Goal: Task Accomplishment & Management: Manage account settings

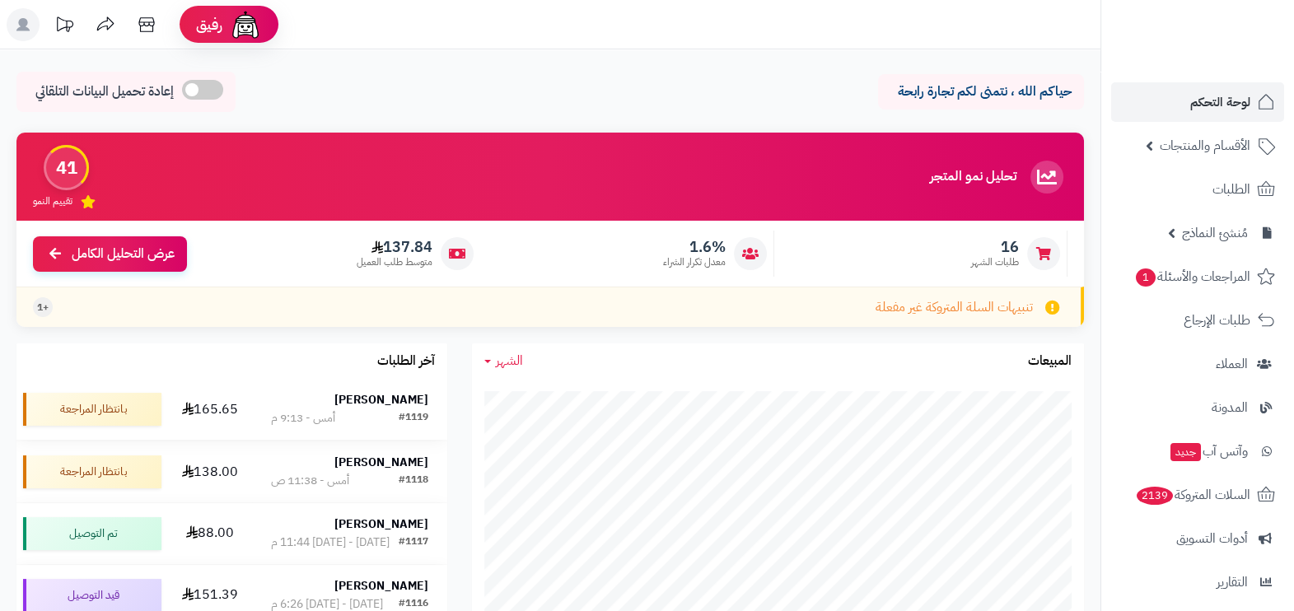
click at [320, 401] on div "[PERSON_NAME]" at bounding box center [349, 400] width 157 height 16
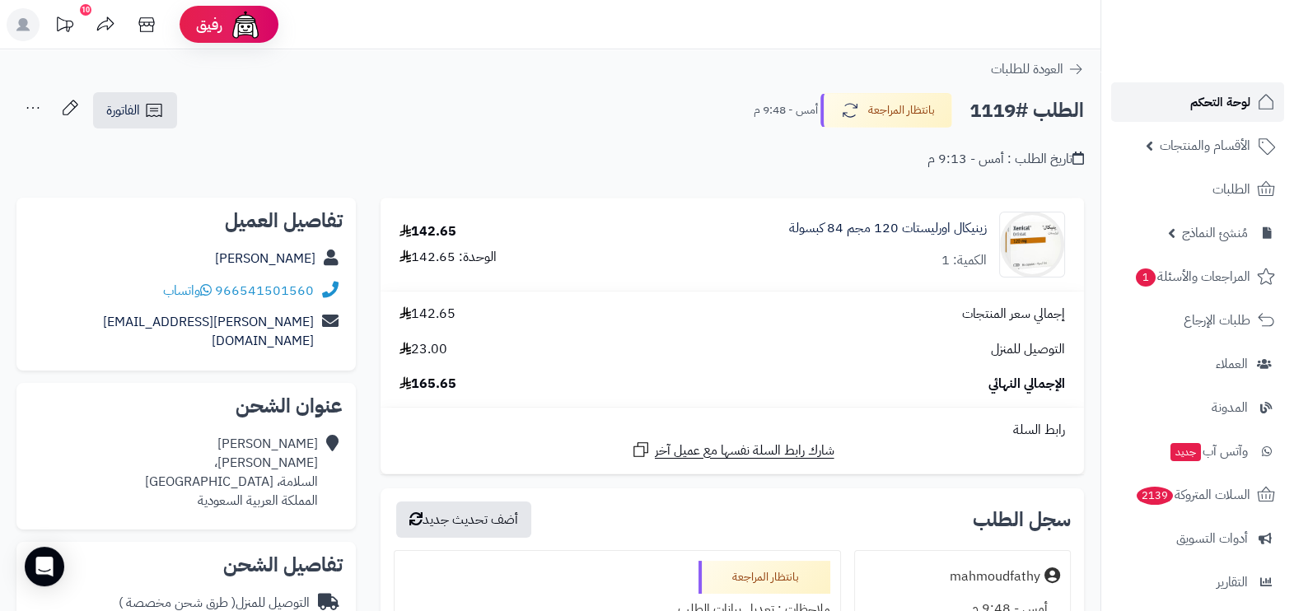
click at [1230, 102] on span "لوحة التحكم" at bounding box center [1220, 102] width 60 height 23
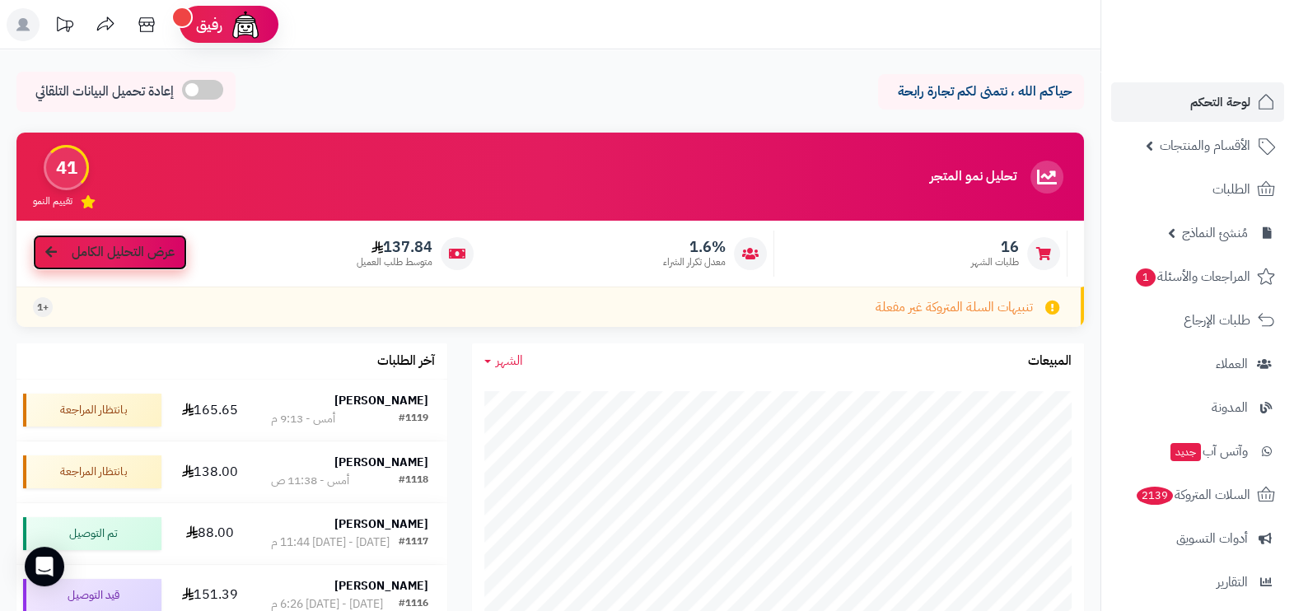
click at [168, 246] on span "عرض التحليل الكامل" at bounding box center [123, 252] width 103 height 19
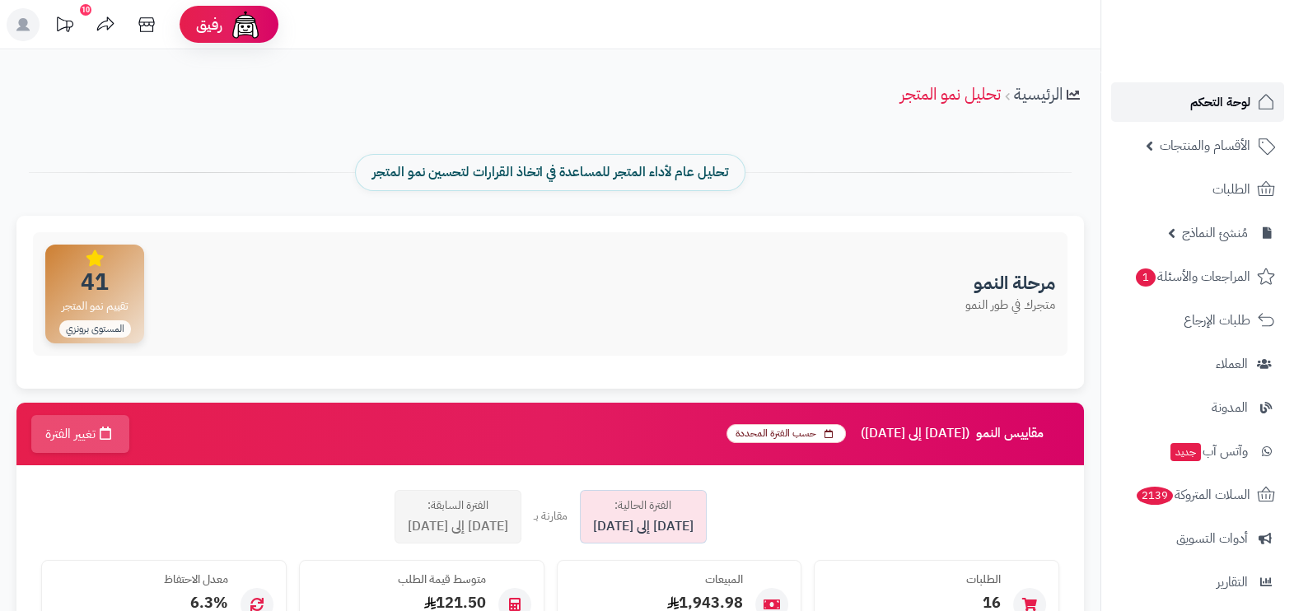
click at [1214, 111] on span "لوحة التحكم" at bounding box center [1220, 102] width 60 height 23
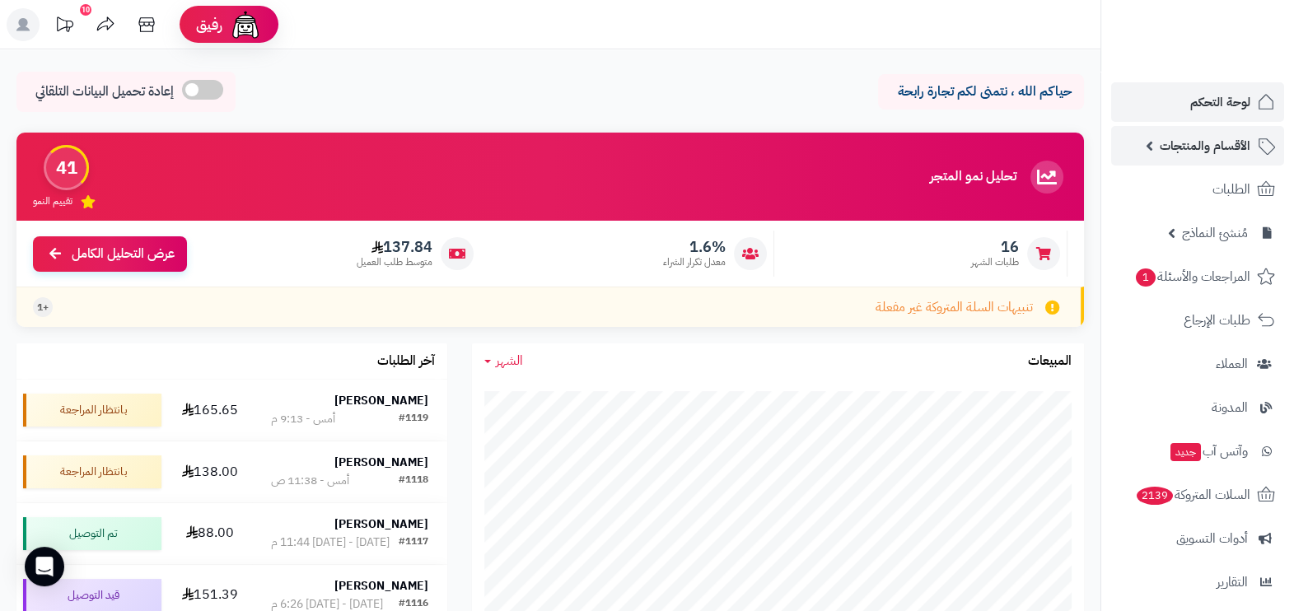
click at [1232, 148] on span "الأقسام والمنتجات" at bounding box center [1205, 145] width 91 height 23
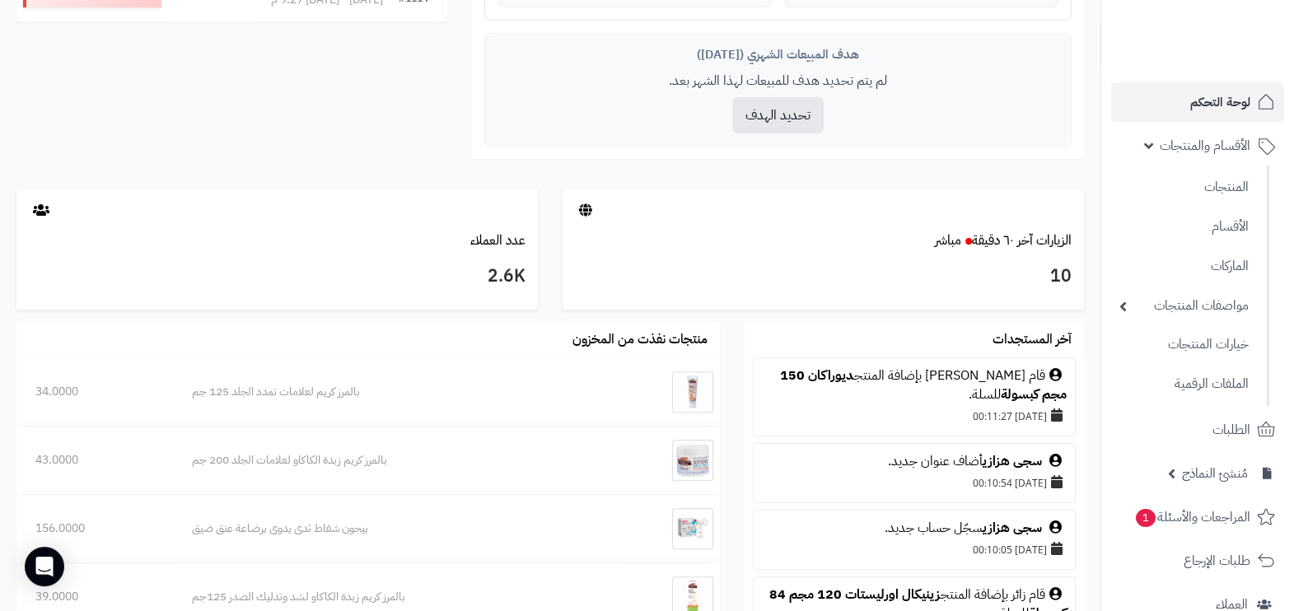
scroll to position [823, 0]
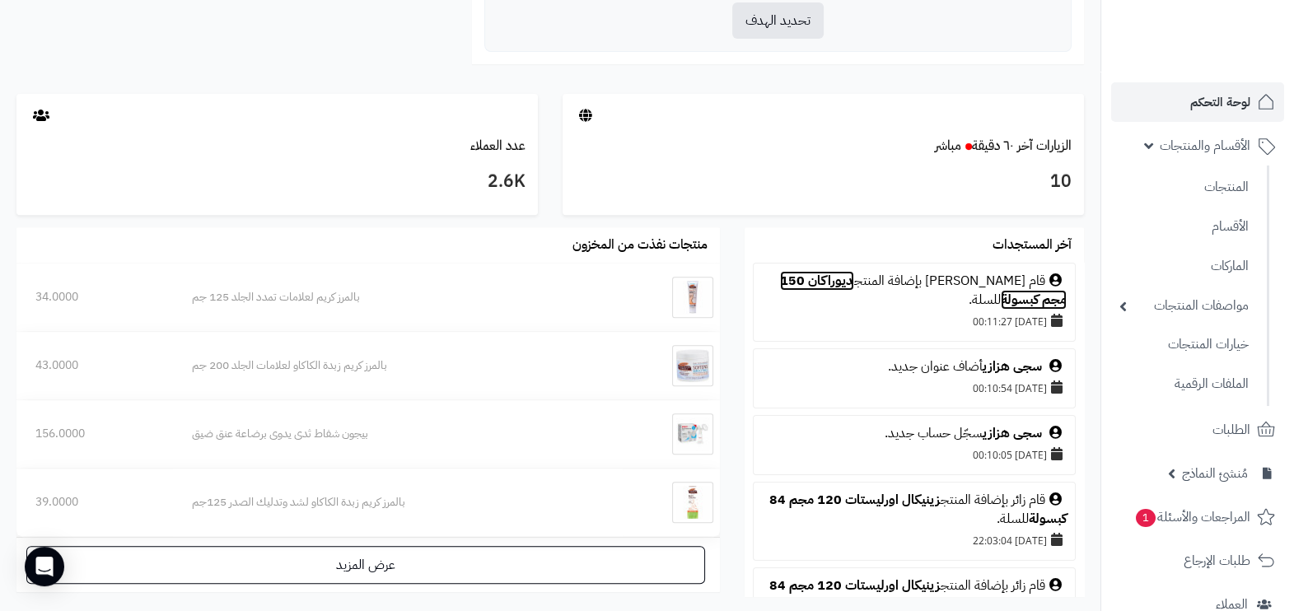
click at [868, 272] on link "ديوراكان 150 مجم كبسولة" at bounding box center [923, 290] width 287 height 39
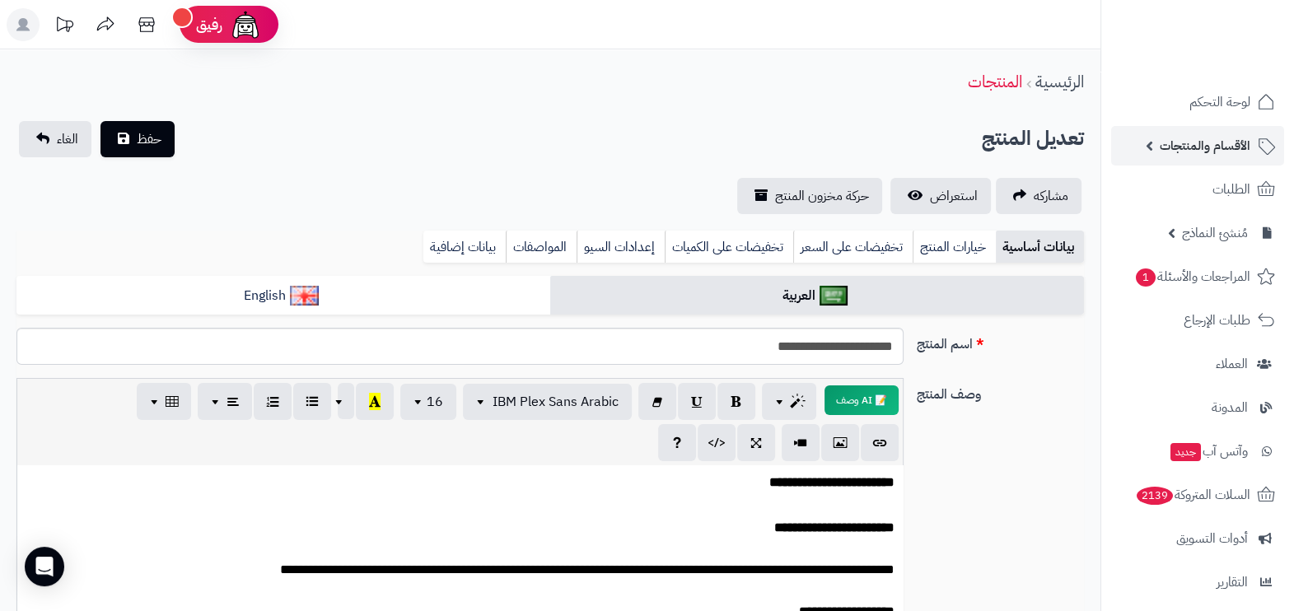
click at [1189, 156] on span "الأقسام والمنتجات" at bounding box center [1205, 145] width 91 height 23
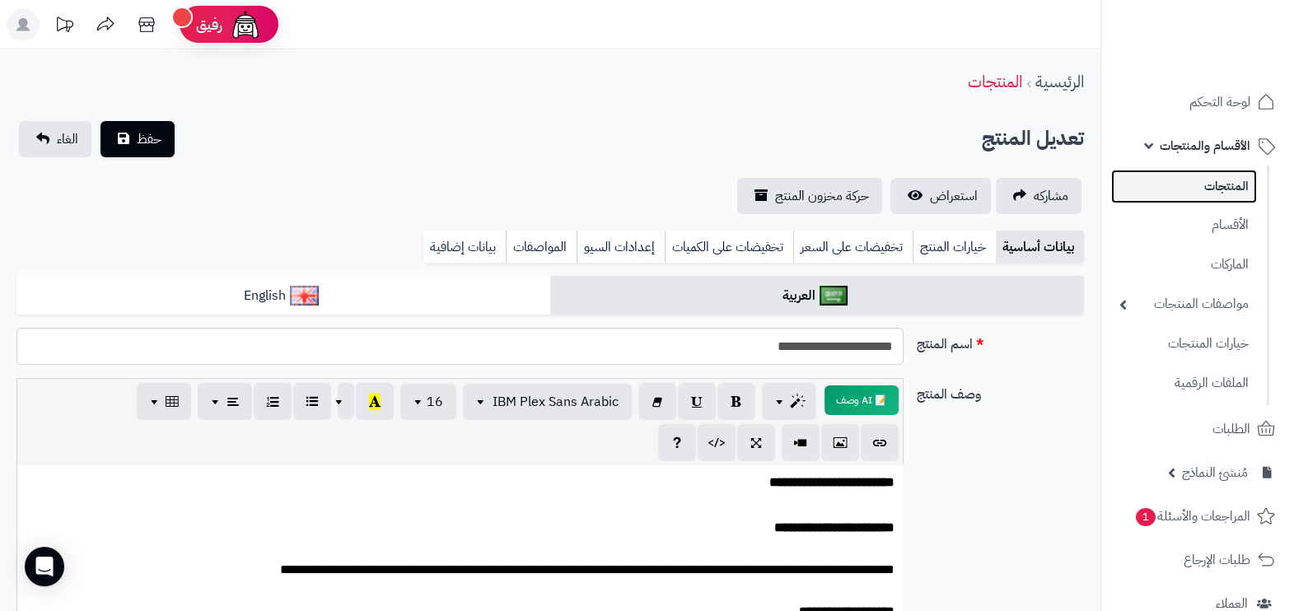
click at [1195, 177] on link "المنتجات" at bounding box center [1184, 187] width 146 height 34
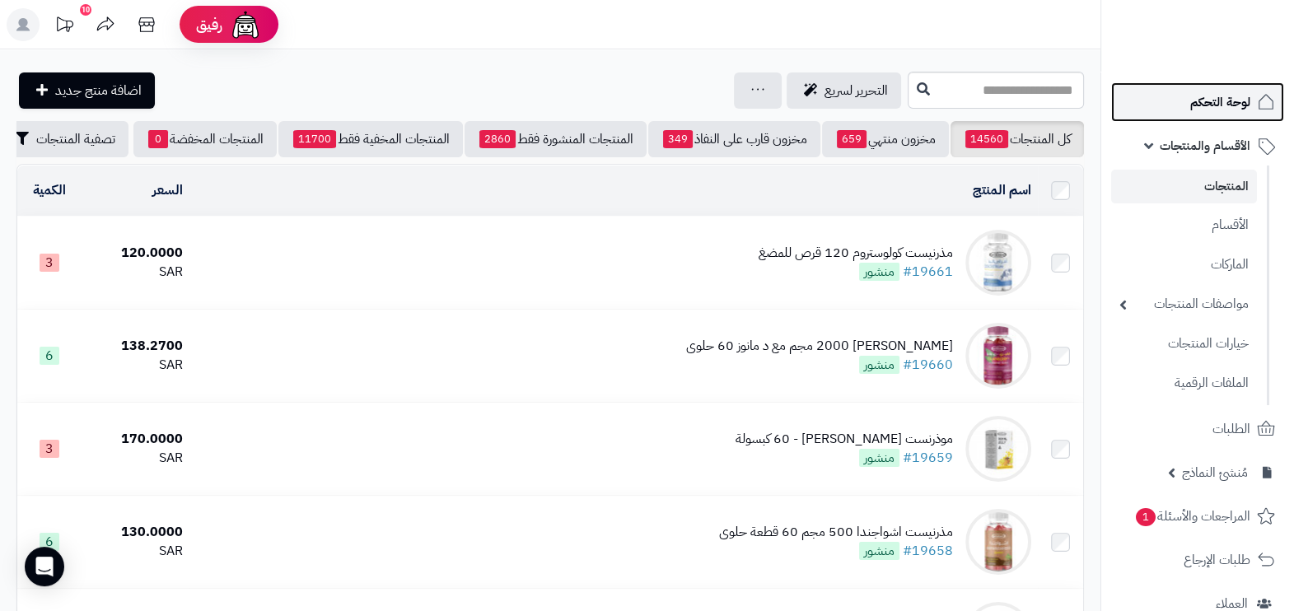
click at [1214, 105] on span "لوحة التحكم" at bounding box center [1220, 102] width 60 height 23
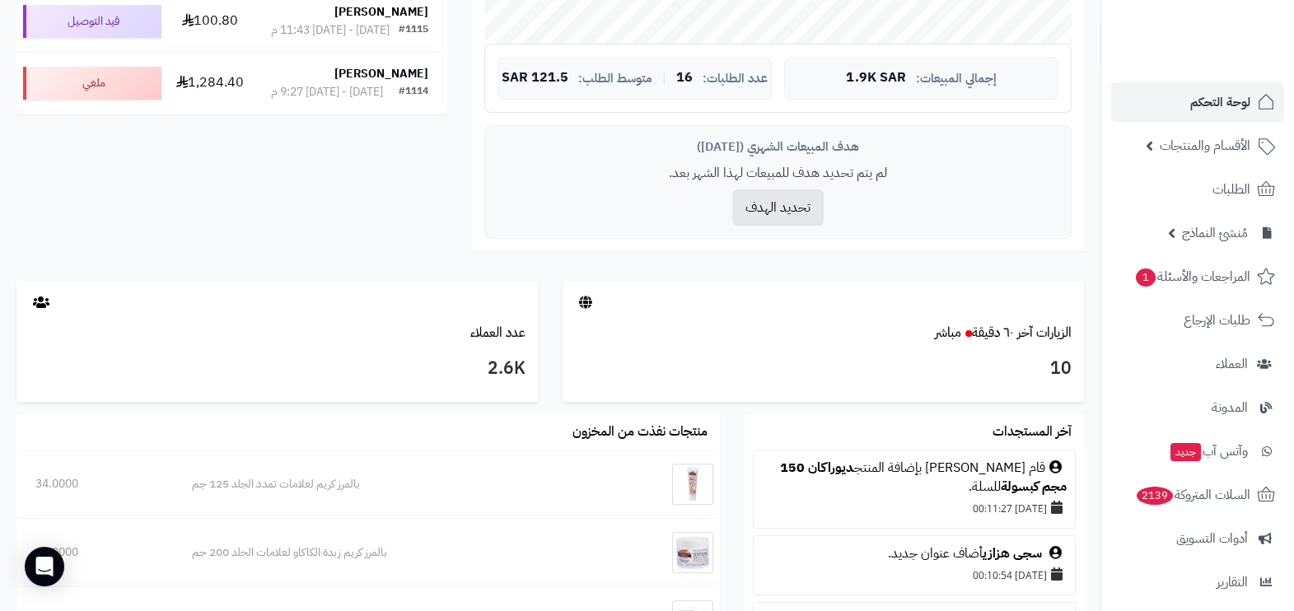
scroll to position [927, 0]
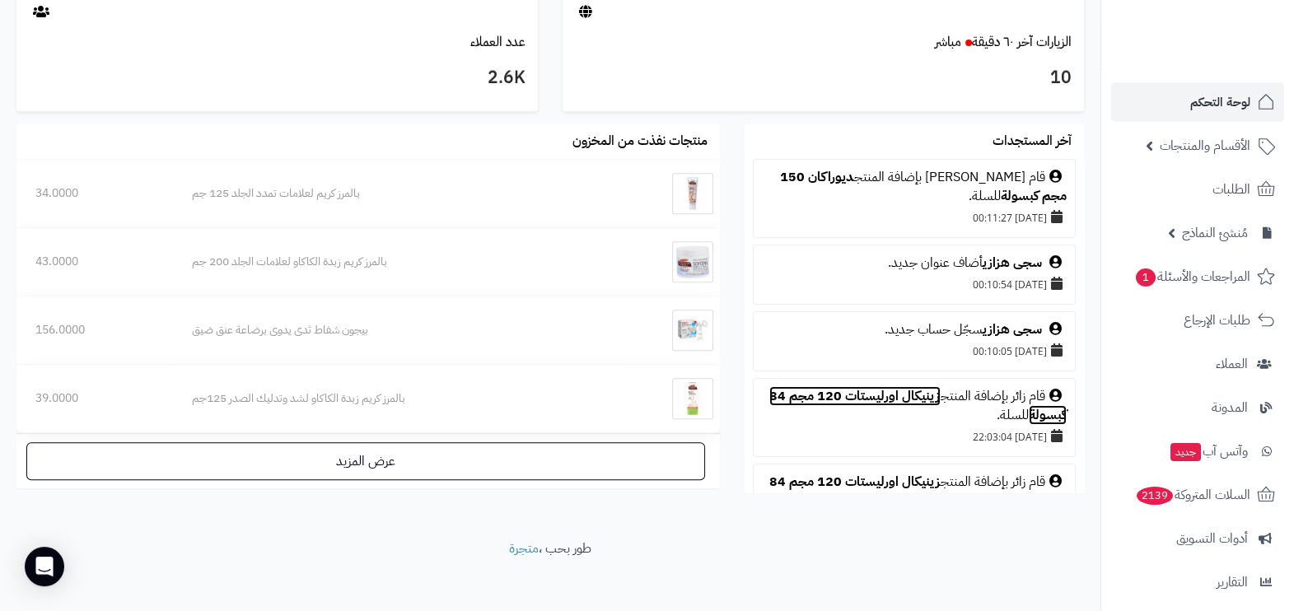
click at [872, 391] on link "زينيكال اورليستات 120 مجم 84 كبسولة" at bounding box center [917, 405] width 297 height 39
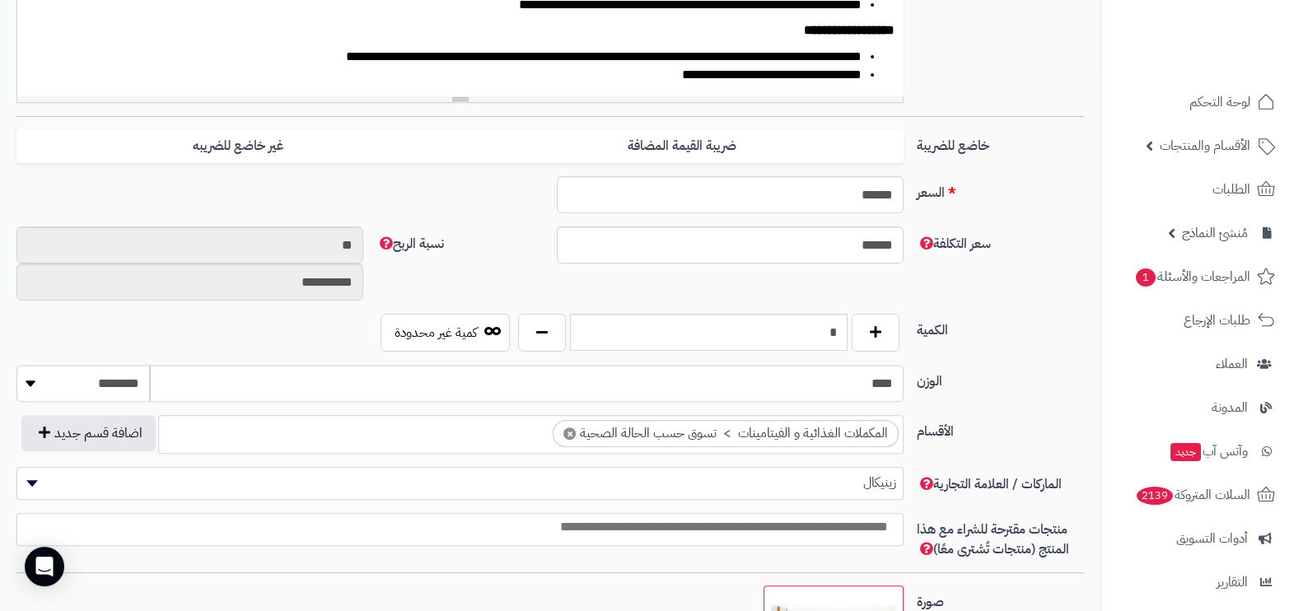
scroll to position [618, 0]
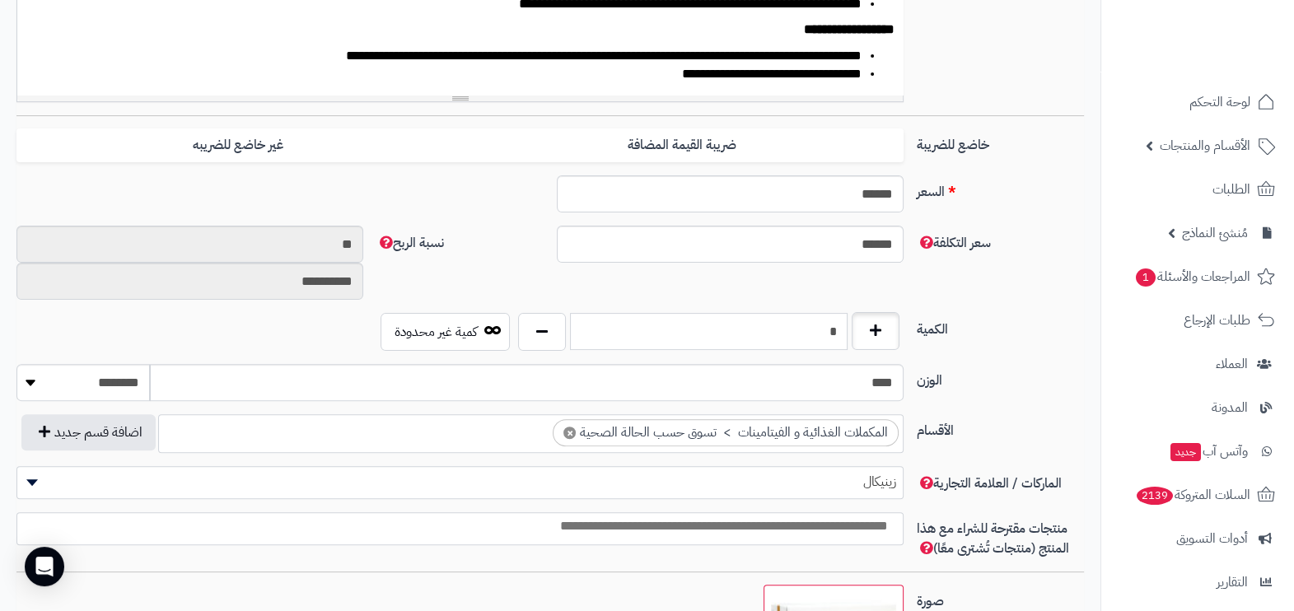
drag, startPoint x: 821, startPoint y: 334, endPoint x: 860, endPoint y: 333, distance: 39.6
click at [860, 333] on div "*" at bounding box center [709, 332] width 391 height 38
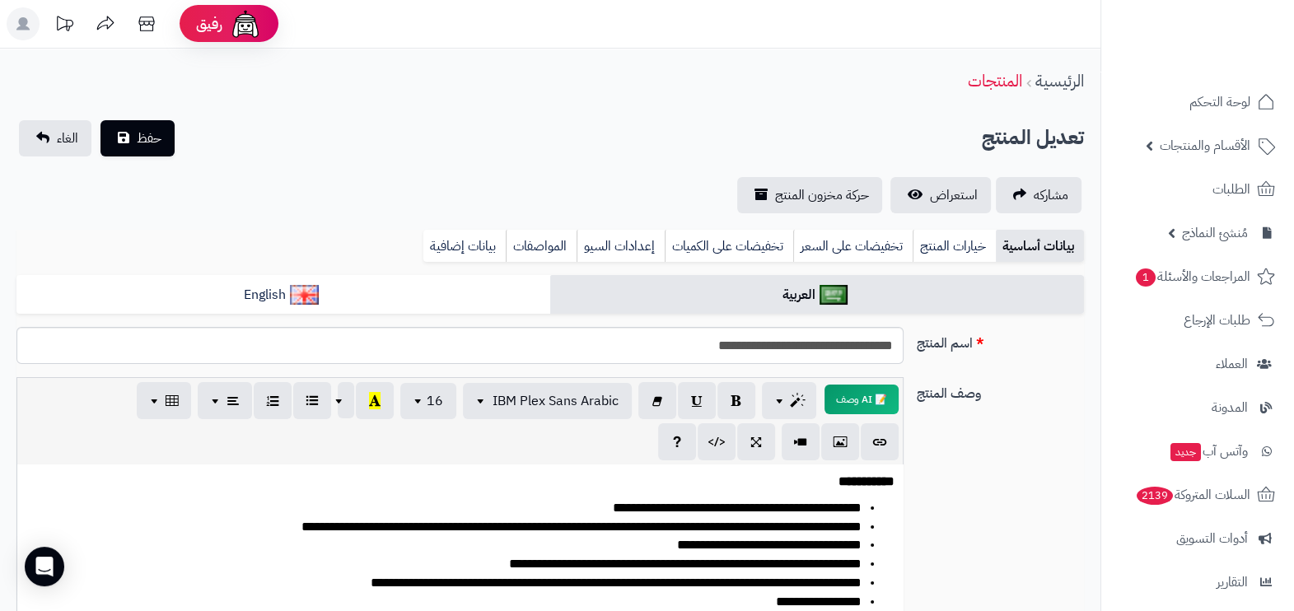
scroll to position [0, 0]
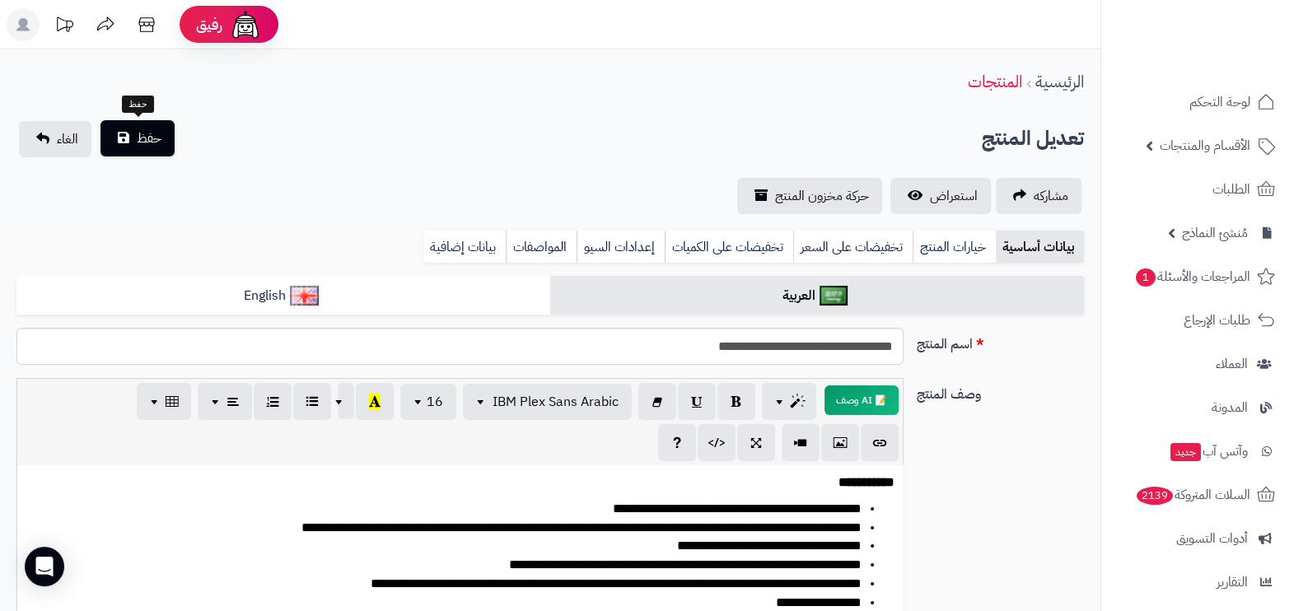
type input "*"
click at [148, 133] on span "حفظ" at bounding box center [149, 139] width 25 height 20
